Goal: Information Seeking & Learning: Learn about a topic

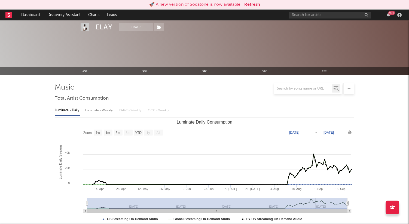
select select "1w"
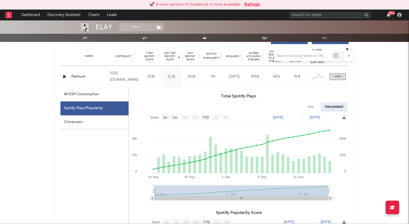
click at [254, 6] on button "Refresh" at bounding box center [252, 4] width 16 height 7
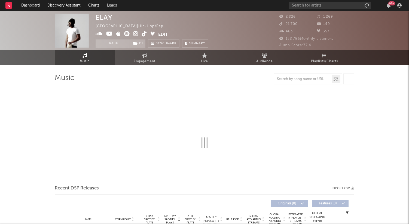
select select "1w"
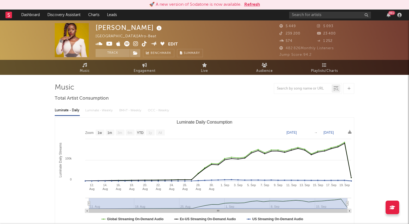
select select "1w"
click at [254, 5] on button "Refresh" at bounding box center [252, 4] width 16 height 7
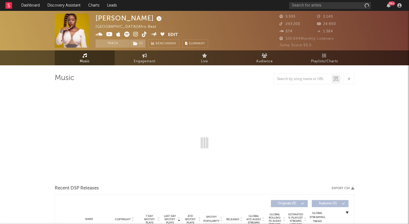
select select "1w"
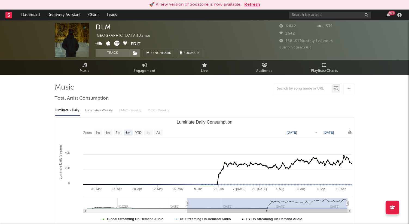
select select "6m"
click at [253, 6] on button "Refresh" at bounding box center [252, 4] width 16 height 7
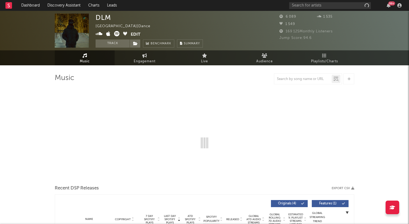
select select "6m"
